Goal: Transaction & Acquisition: Purchase product/service

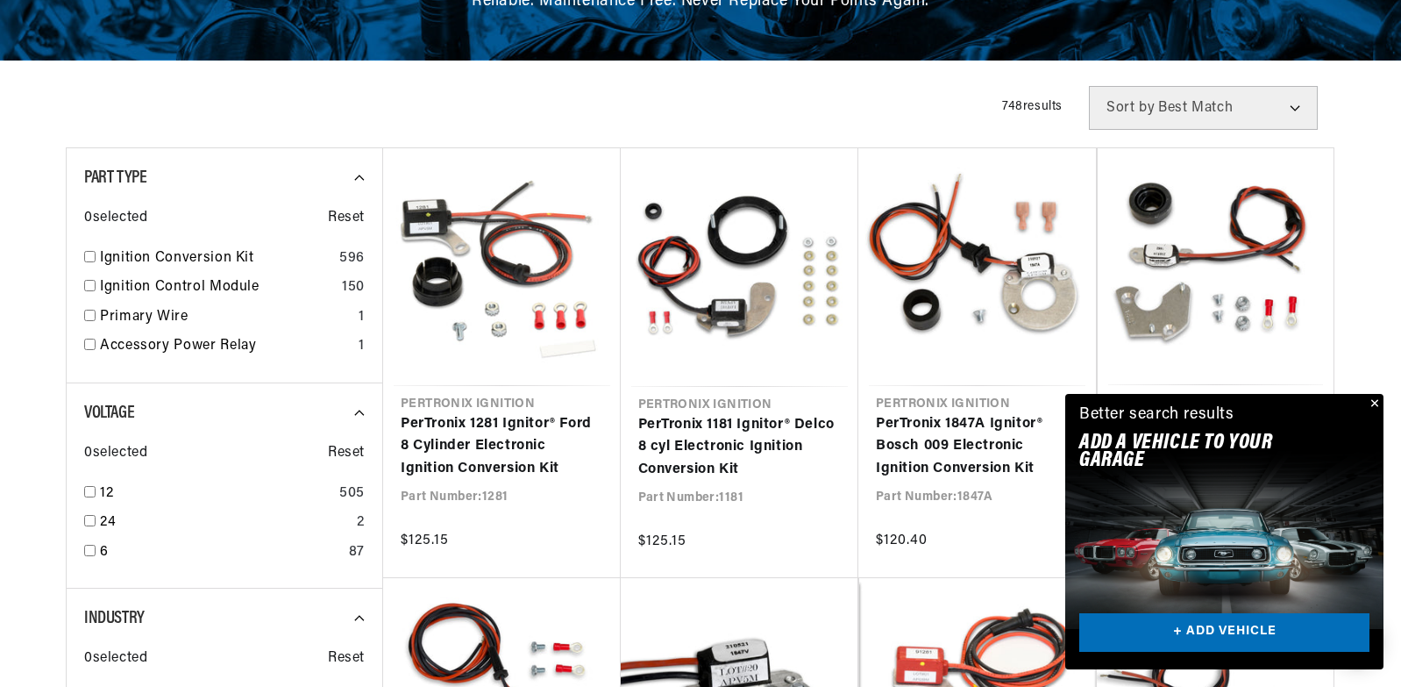
scroll to position [351, 0]
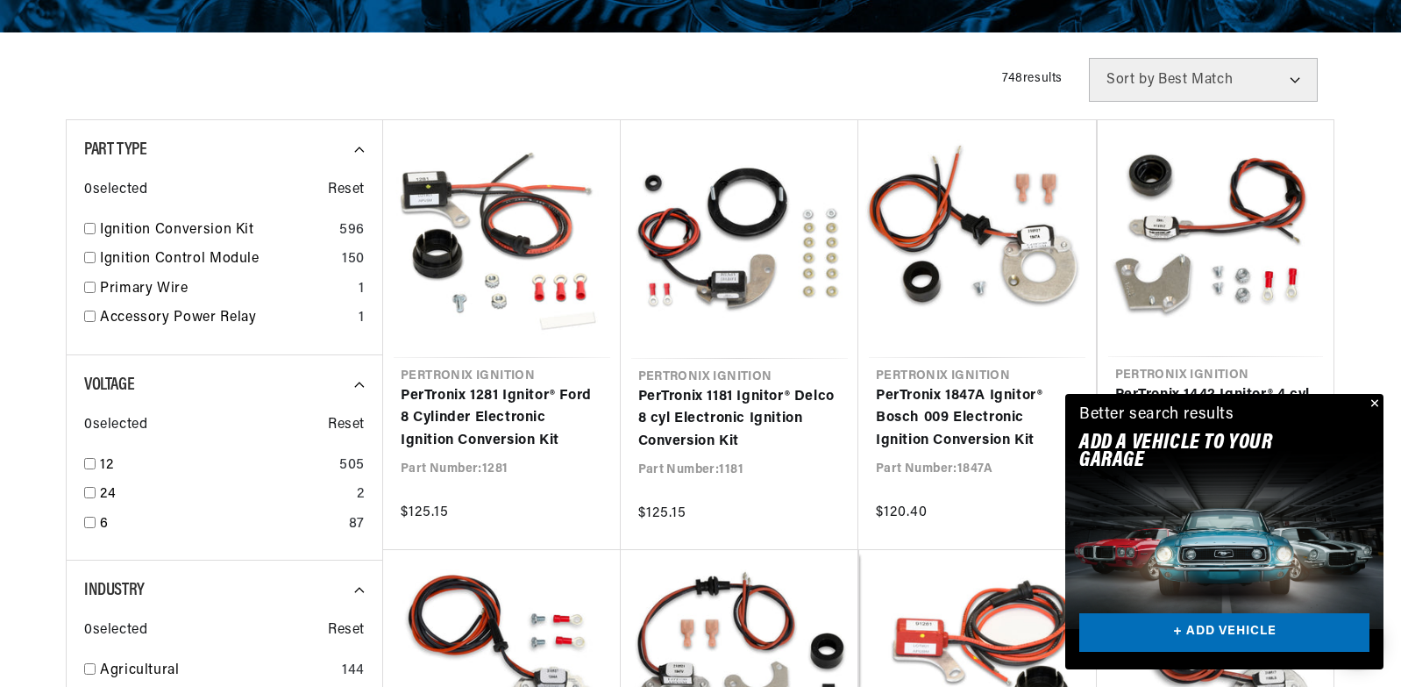
click at [1372, 402] on button "Close" at bounding box center [1373, 404] width 21 height 21
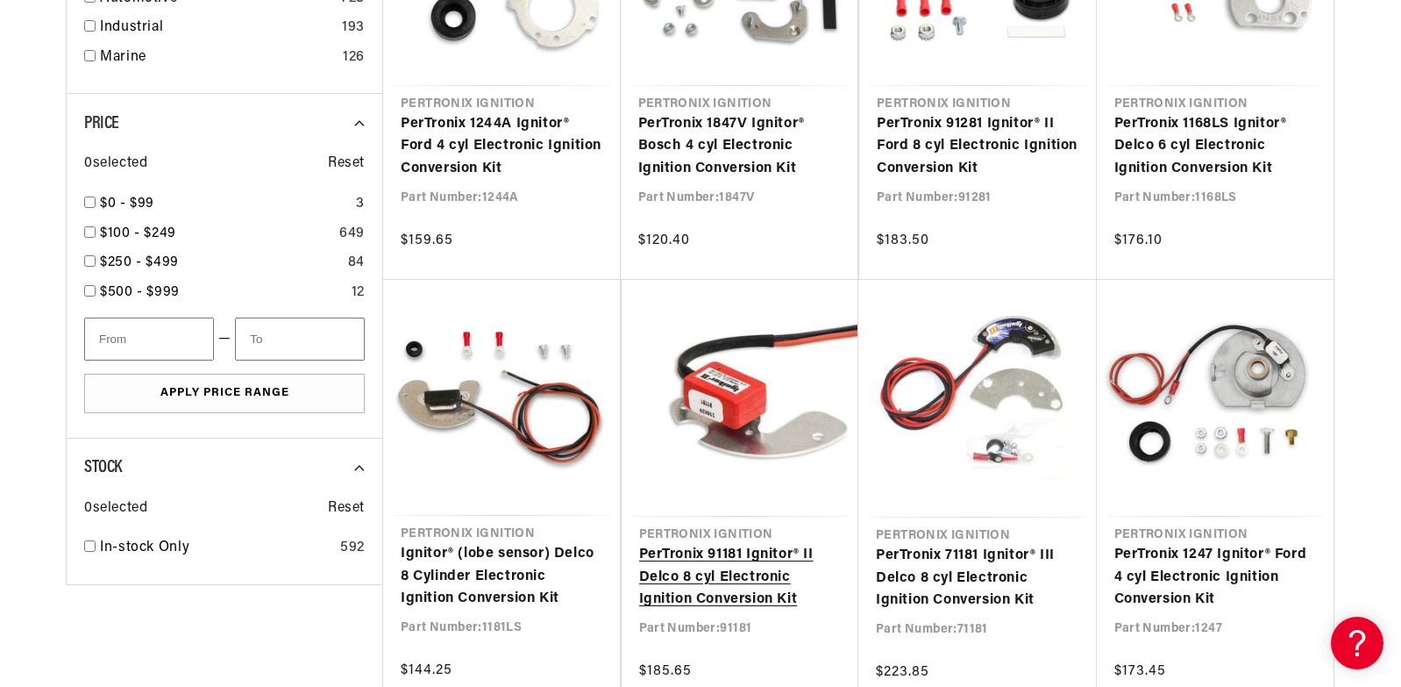
scroll to position [0, 0]
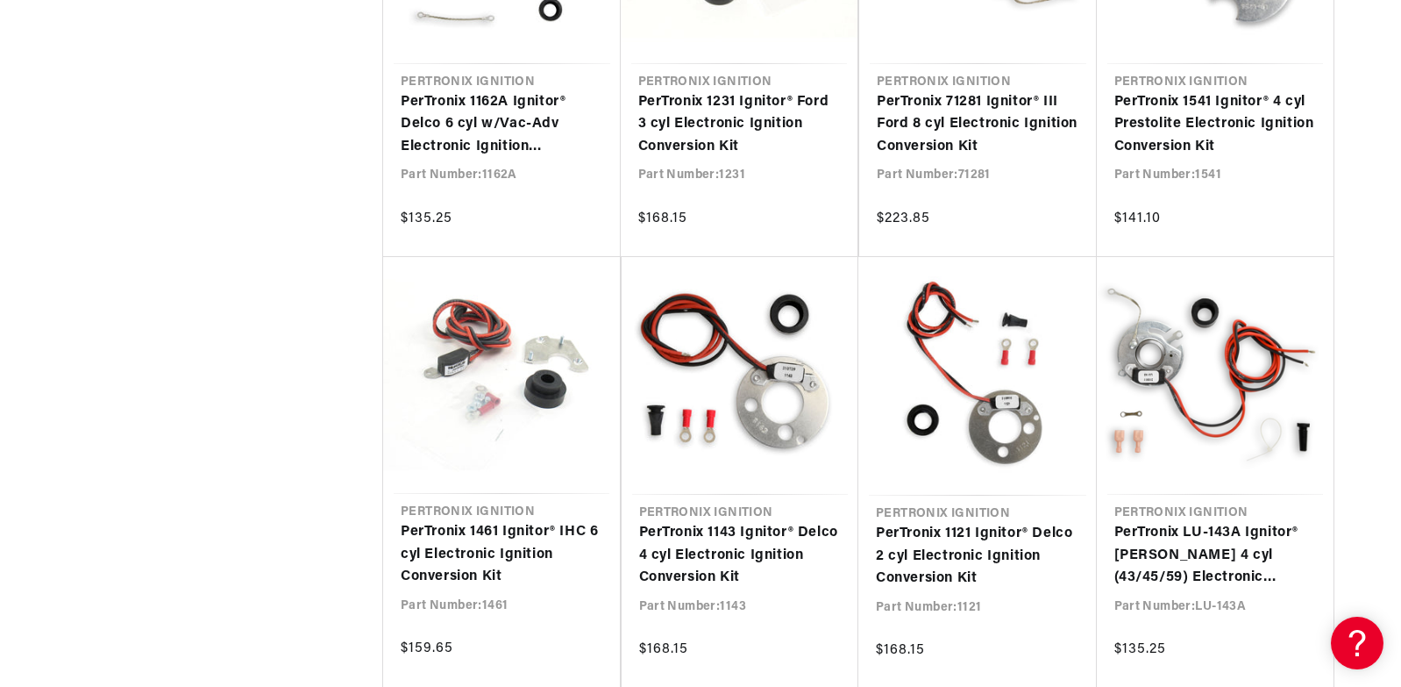
scroll to position [2368, 0]
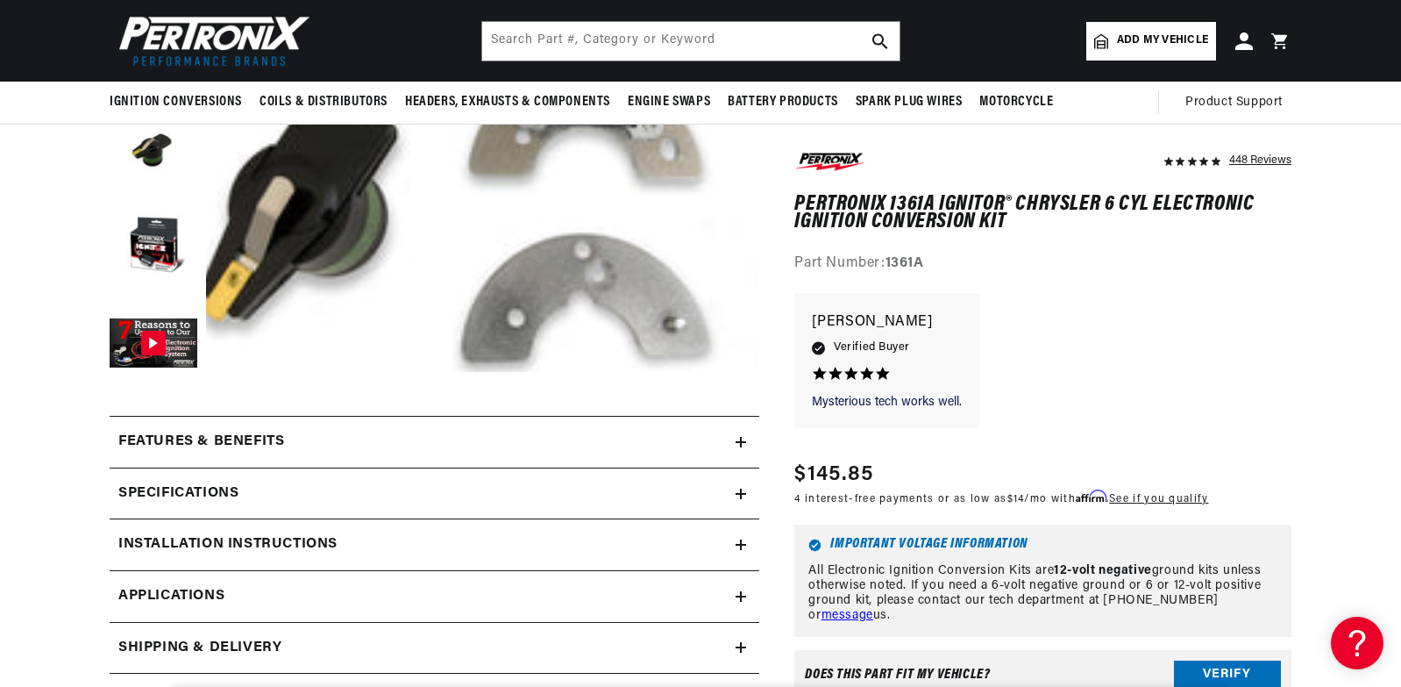
scroll to position [351, 0]
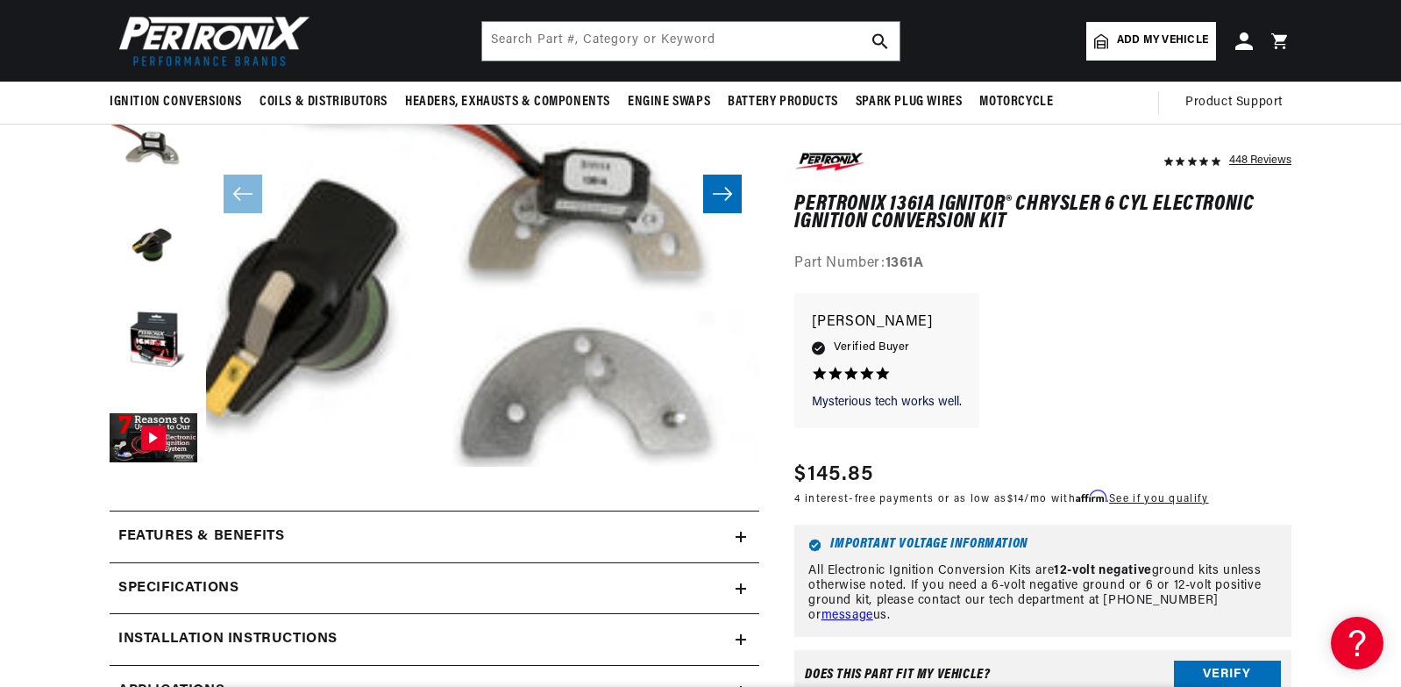
click at [909, 261] on strong "1361A" at bounding box center [905, 264] width 39 height 14
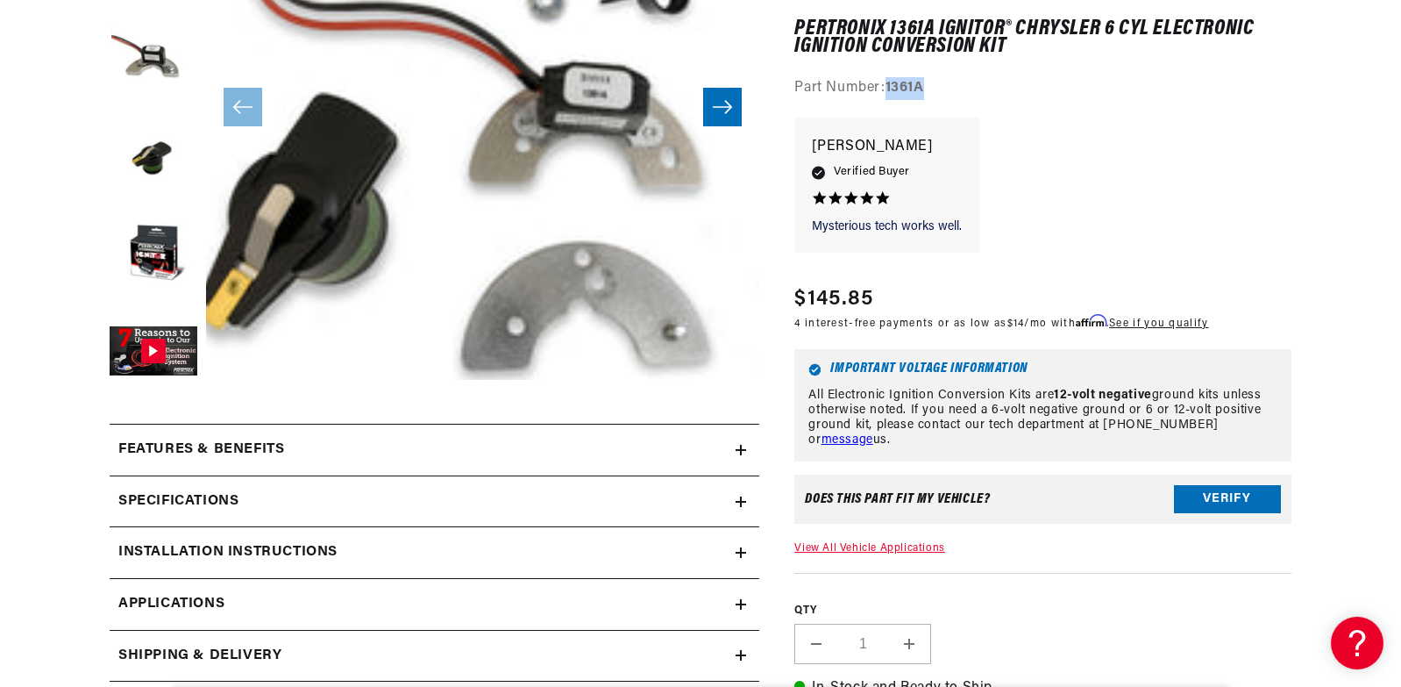
scroll to position [438, 0]
click at [734, 606] on link "Applications" at bounding box center [435, 604] width 650 height 52
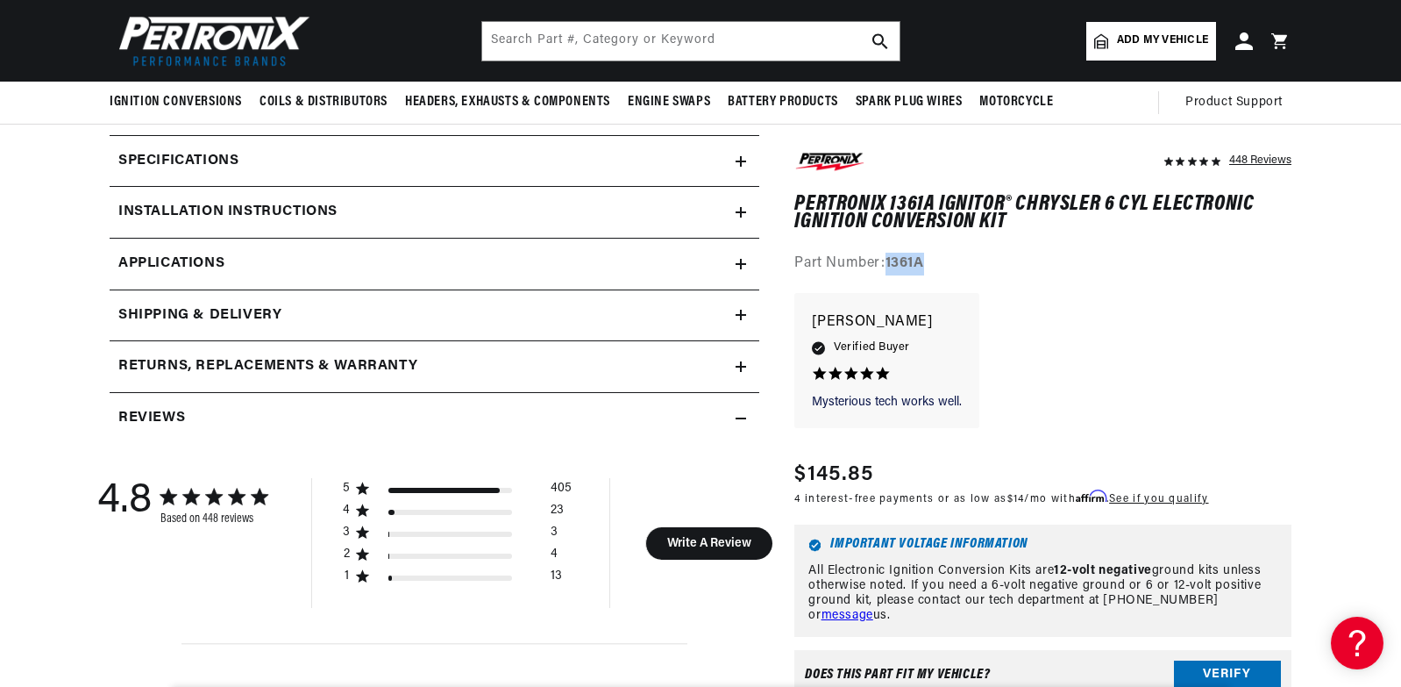
click at [743, 259] on icon at bounding box center [741, 264] width 11 height 11
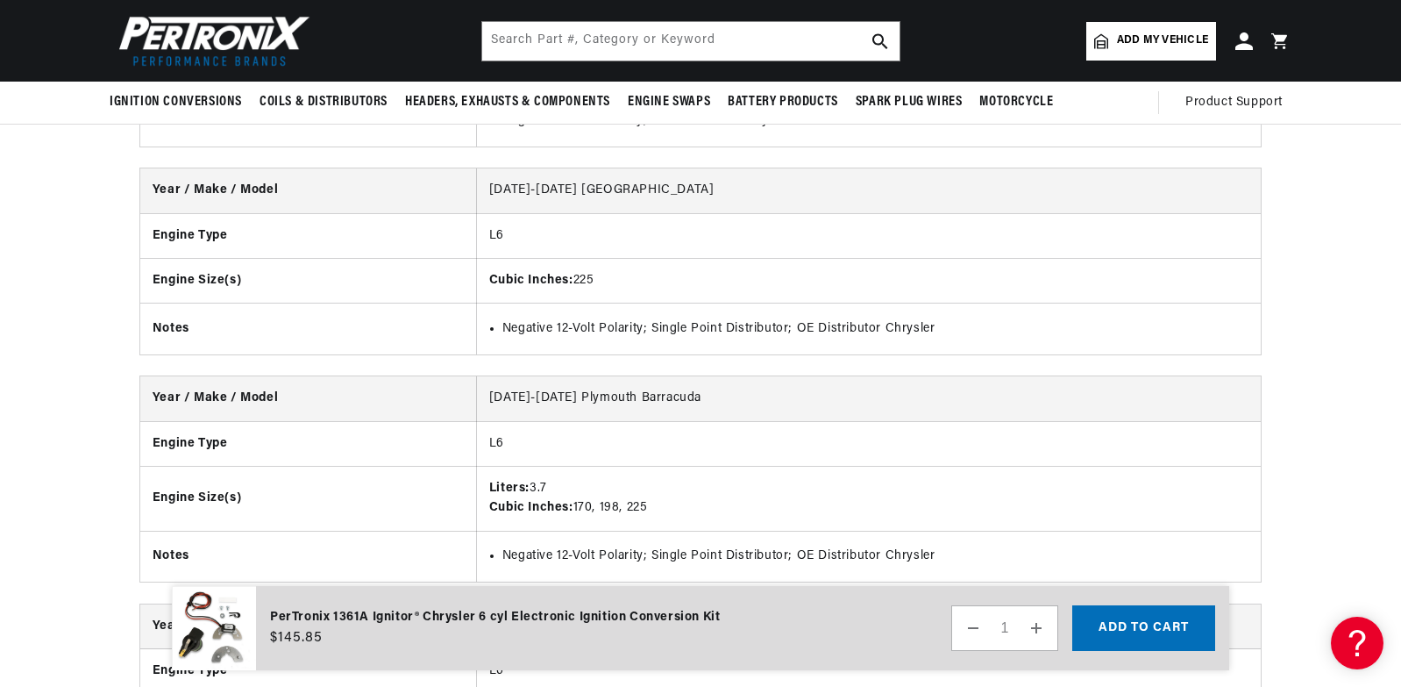
scroll to position [0, 531]
